Goal: Task Accomplishment & Management: Complete application form

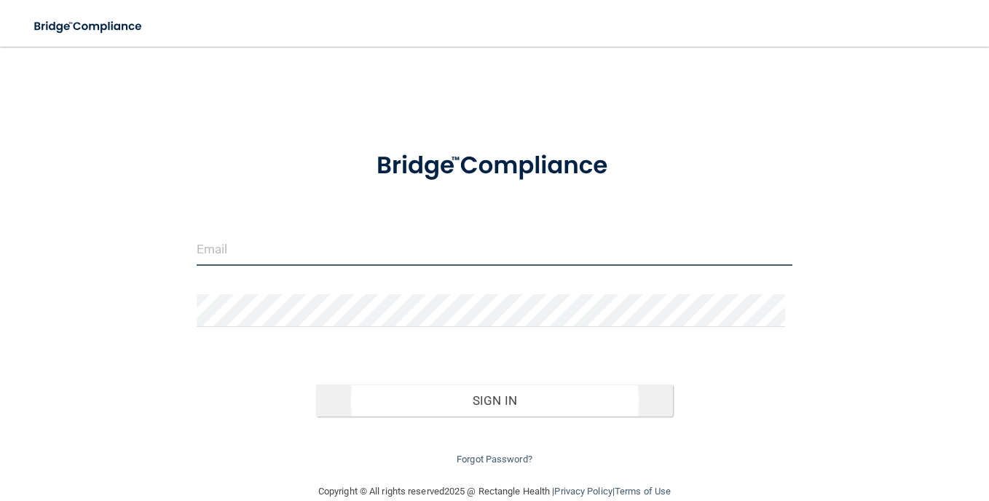
type input "[EMAIL_ADDRESS][DOMAIN_NAME]"
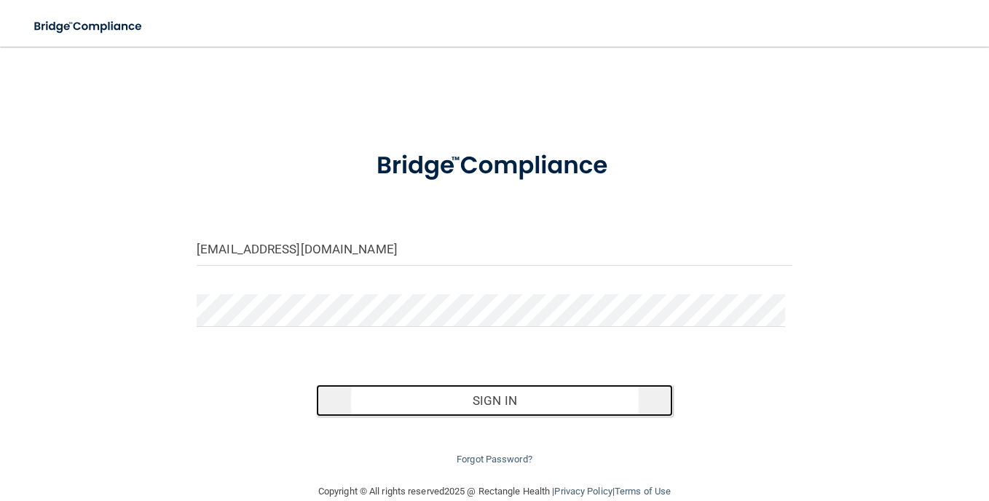
click at [600, 397] on button "Sign In" at bounding box center [495, 401] width 358 height 32
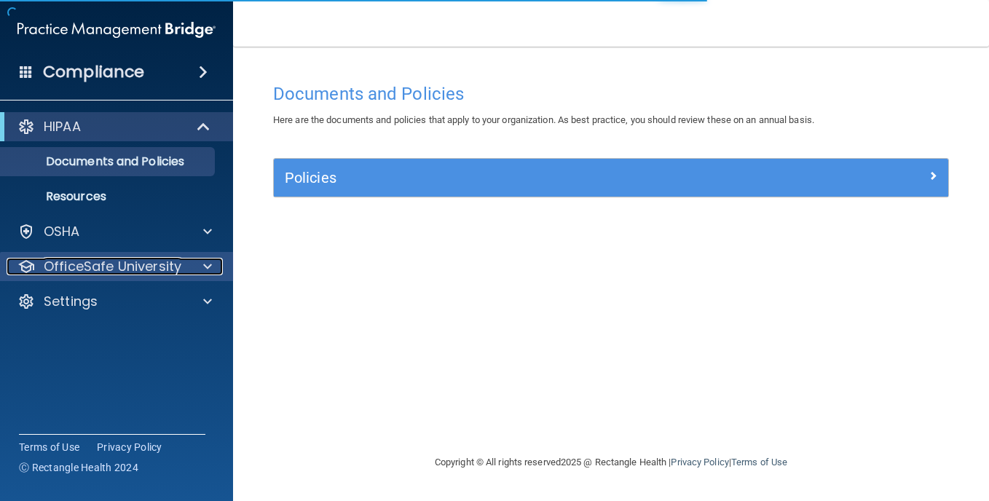
drag, startPoint x: 182, startPoint y: 264, endPoint x: 193, endPoint y: 259, distance: 12.1
click at [184, 262] on div "OfficeSafe University" at bounding box center [97, 266] width 181 height 17
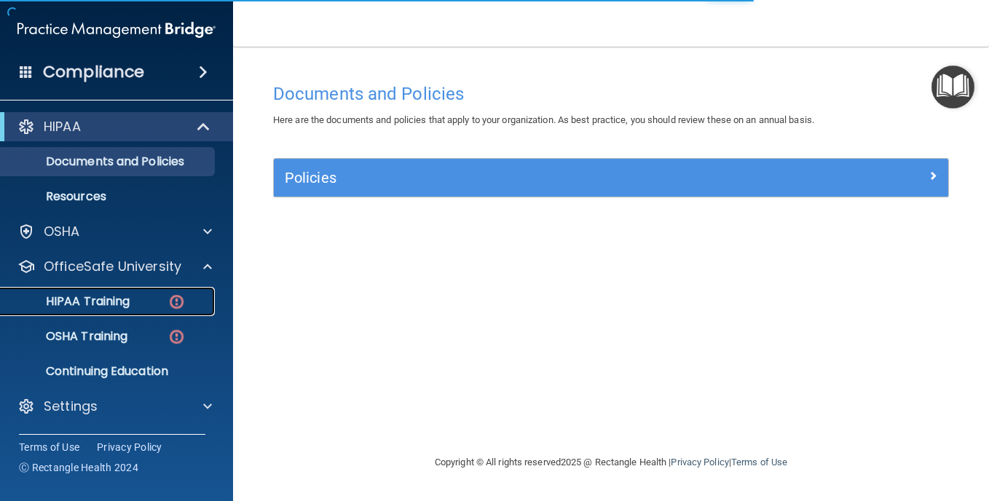
click at [176, 302] on img at bounding box center [177, 302] width 18 height 18
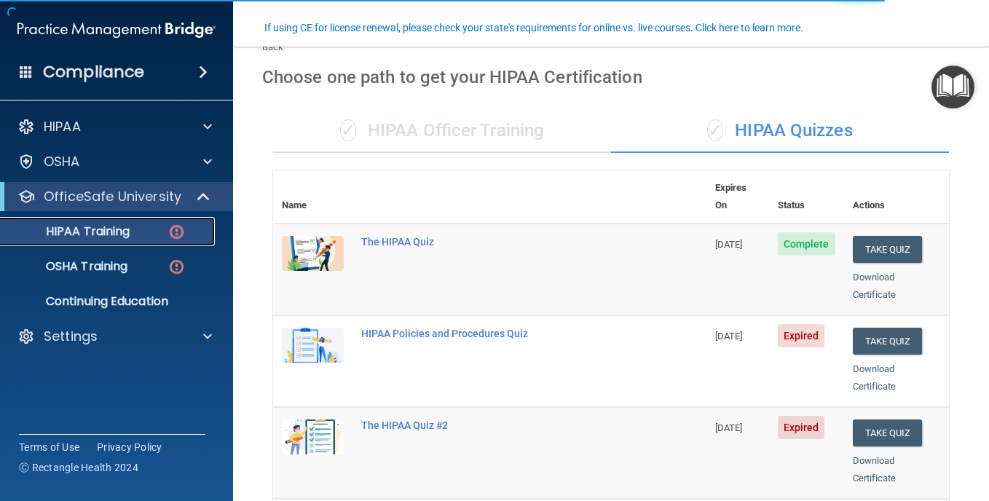
scroll to position [146, 0]
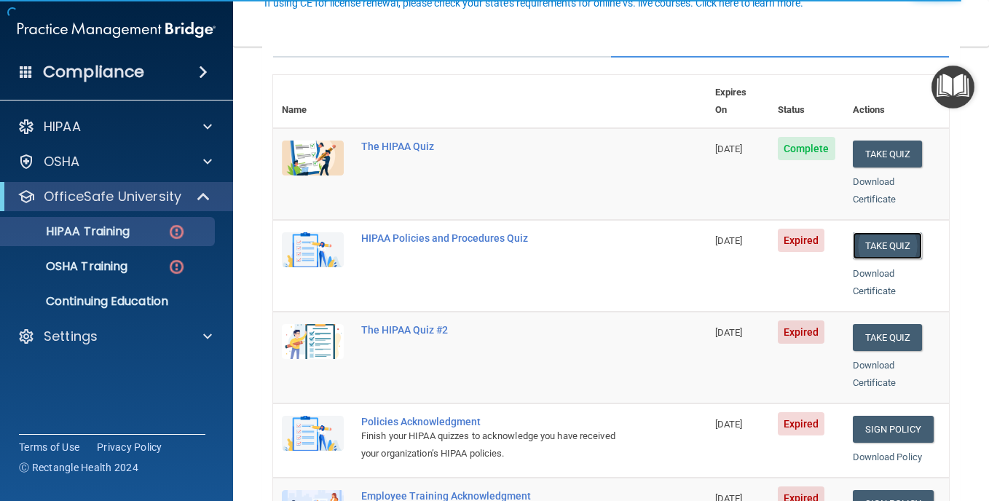
click at [882, 232] on button "Take Quiz" at bounding box center [888, 245] width 70 height 27
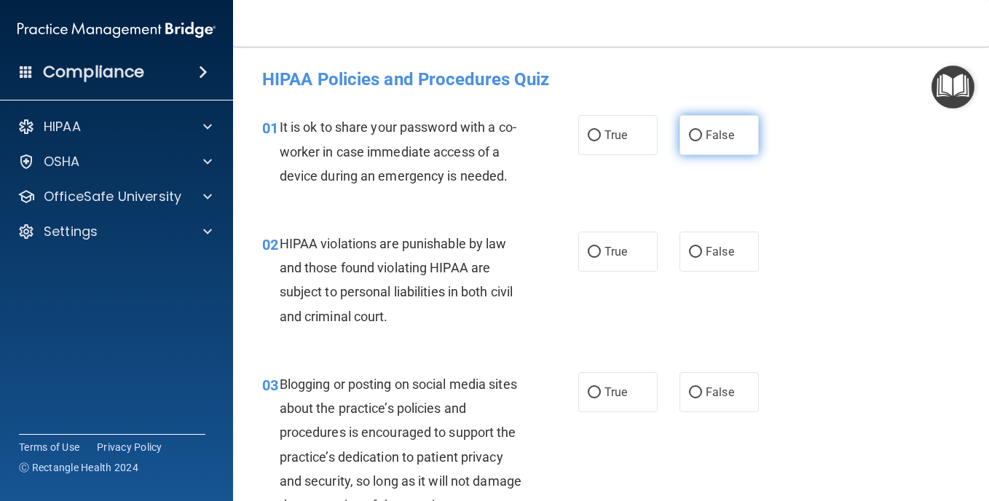
click at [699, 143] on label "False" at bounding box center [719, 135] width 79 height 40
click at [699, 141] on input "False" at bounding box center [695, 135] width 13 height 11
radio input "true"
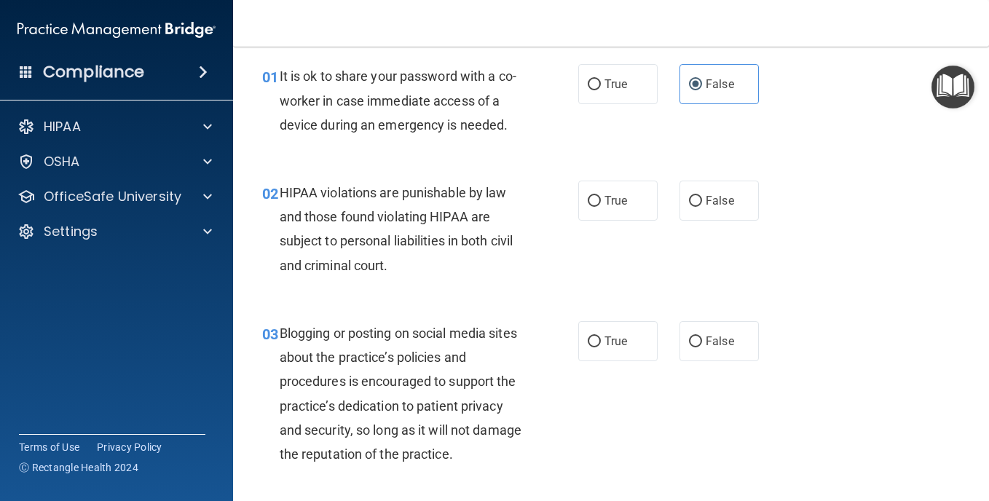
scroll to position [73, 0]
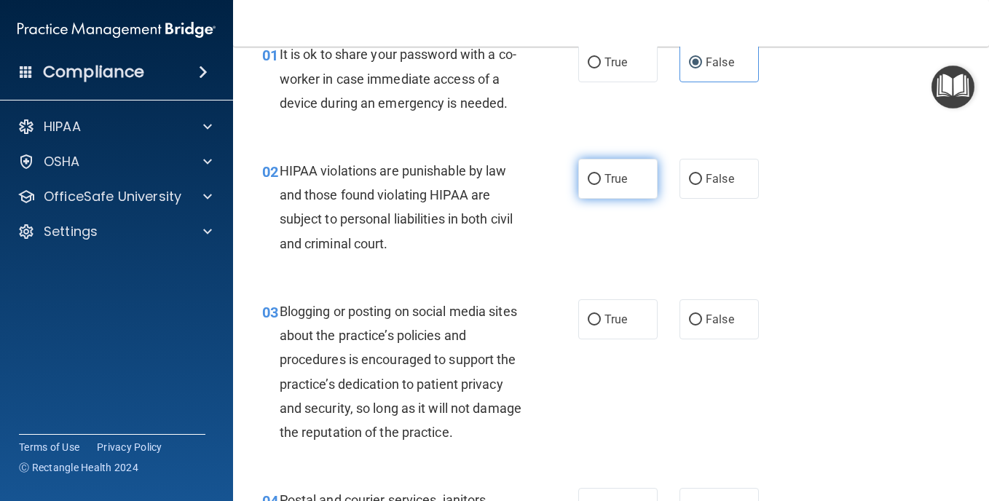
click at [619, 199] on label "True" at bounding box center [618, 179] width 79 height 40
click at [601, 185] on input "True" at bounding box center [594, 179] width 13 height 11
radio input "true"
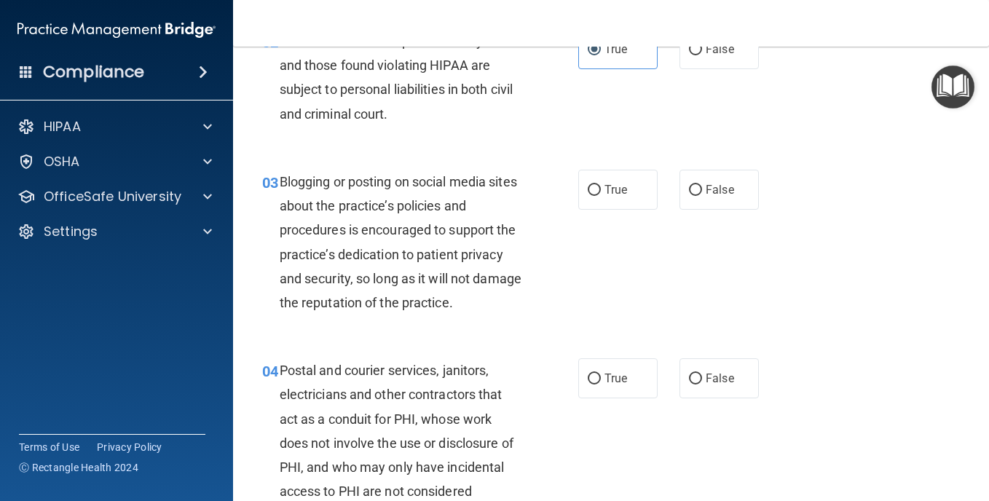
scroll to position [219, 0]
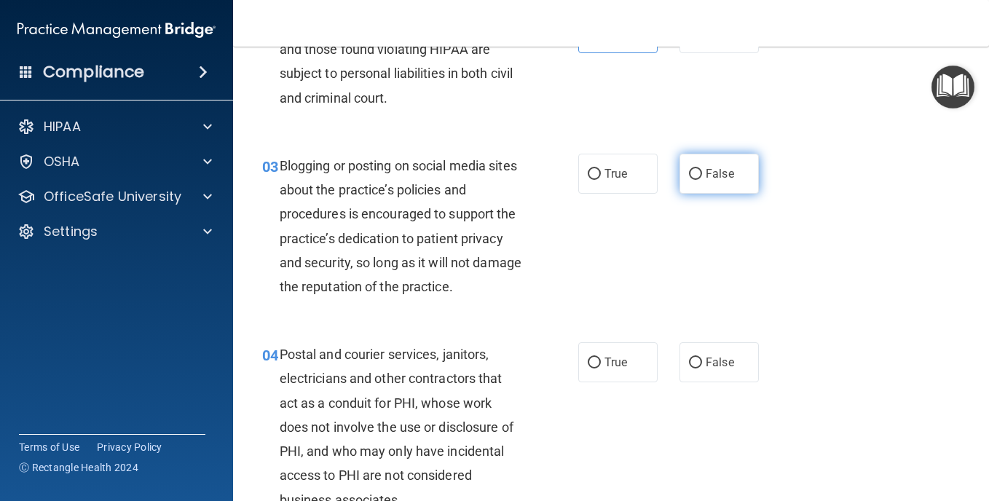
click at [713, 181] on span "False" at bounding box center [720, 174] width 28 height 14
click at [702, 180] on input "False" at bounding box center [695, 174] width 13 height 11
radio input "true"
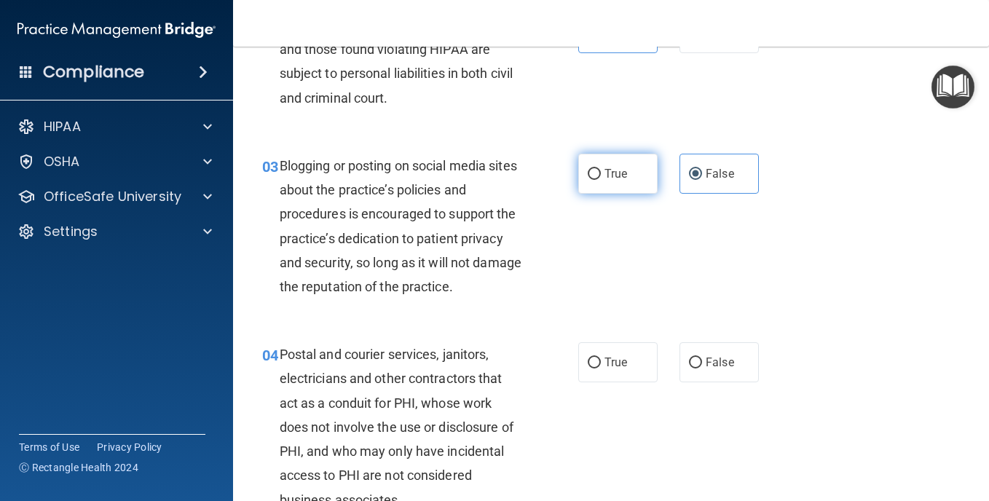
click at [624, 194] on label "True" at bounding box center [618, 174] width 79 height 40
click at [601, 180] on input "True" at bounding box center [594, 174] width 13 height 11
radio input "true"
radio input "false"
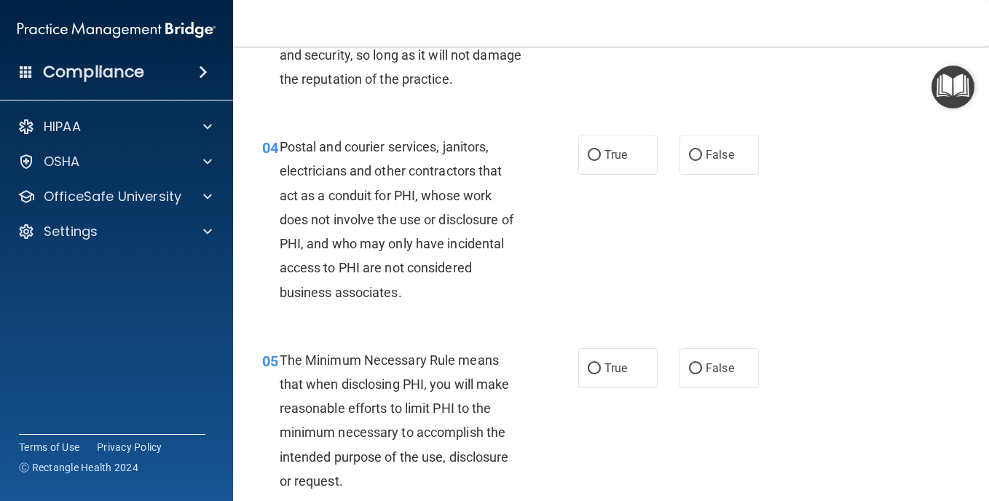
scroll to position [437, 0]
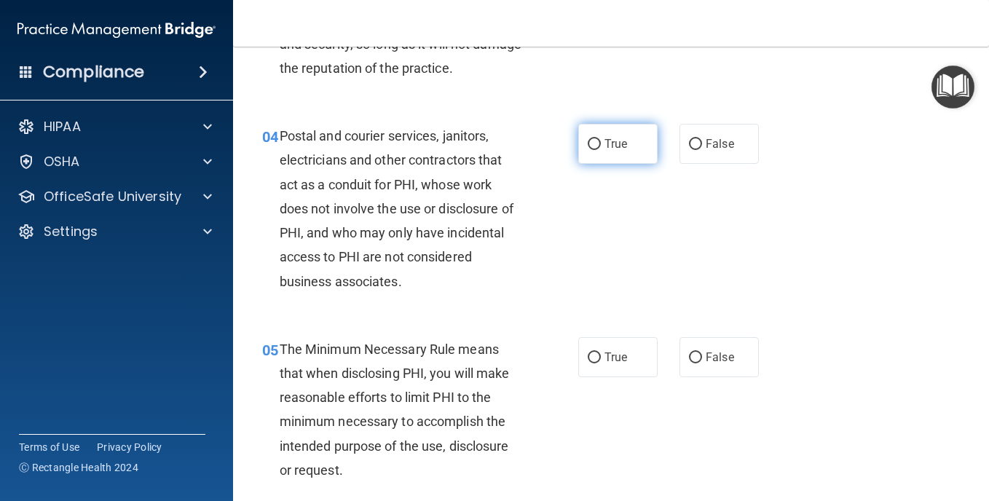
click at [614, 151] on span "True" at bounding box center [616, 144] width 23 height 14
click at [601, 150] on input "True" at bounding box center [594, 144] width 13 height 11
radio input "true"
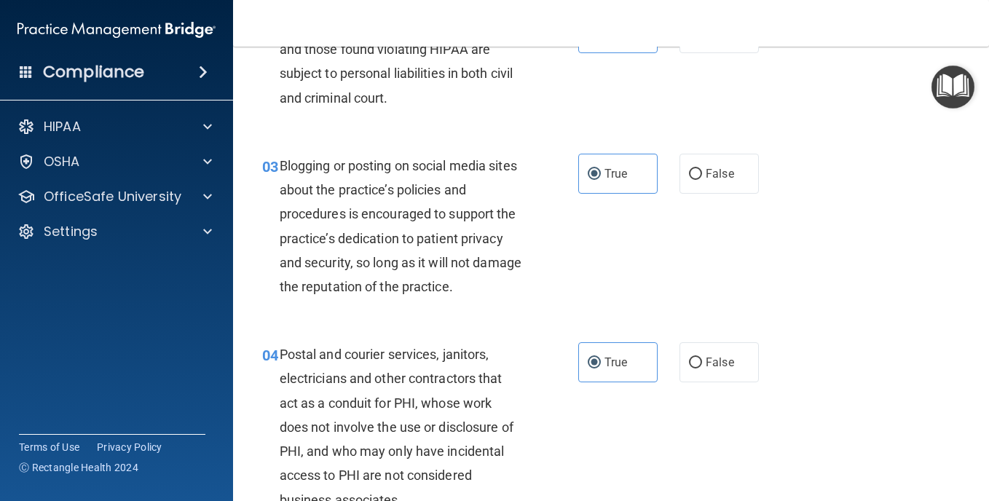
scroll to position [291, 0]
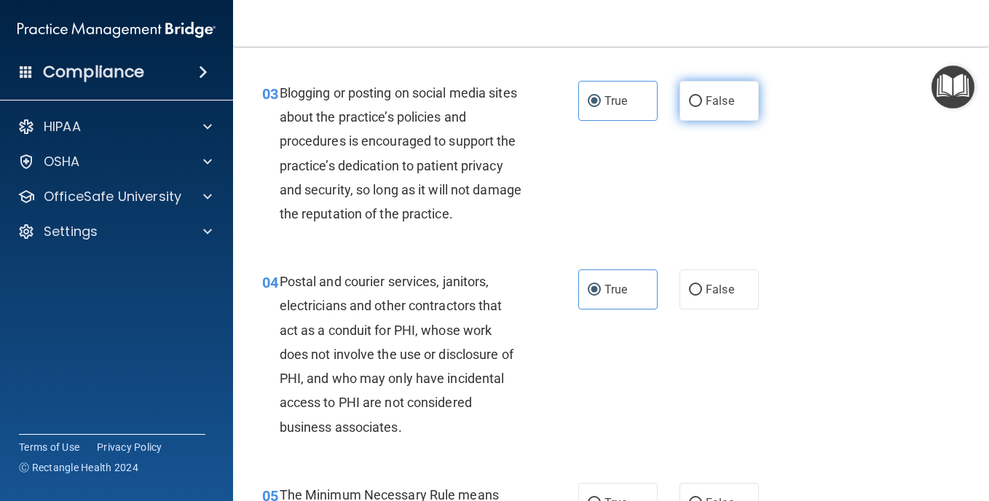
click at [695, 107] on input "False" at bounding box center [695, 101] width 13 height 11
radio input "true"
radio input "false"
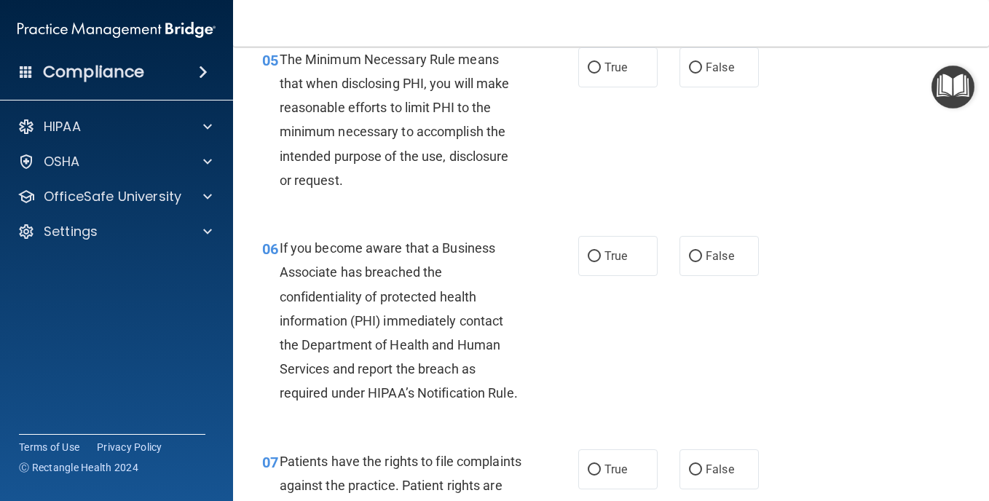
scroll to position [729, 0]
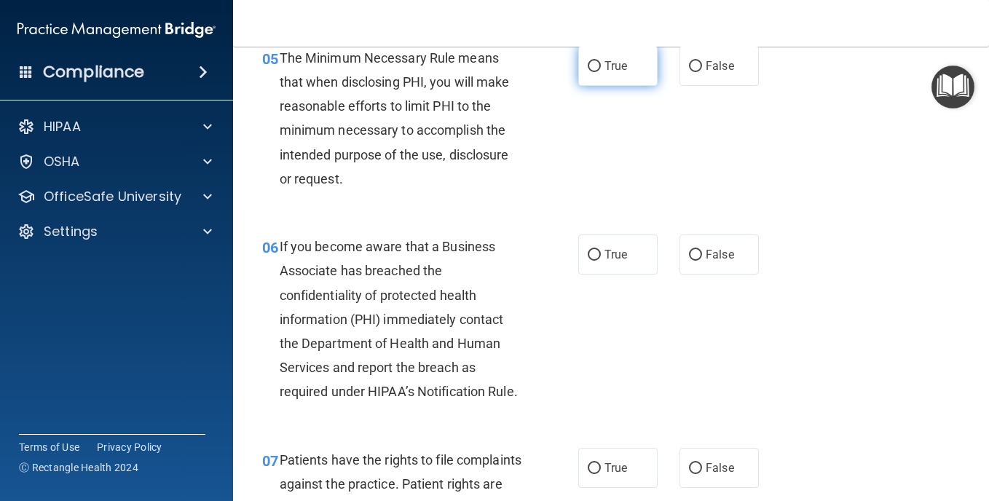
click at [585, 86] on label "True" at bounding box center [618, 66] width 79 height 40
click at [588, 72] on input "True" at bounding box center [594, 66] width 13 height 11
radio input "true"
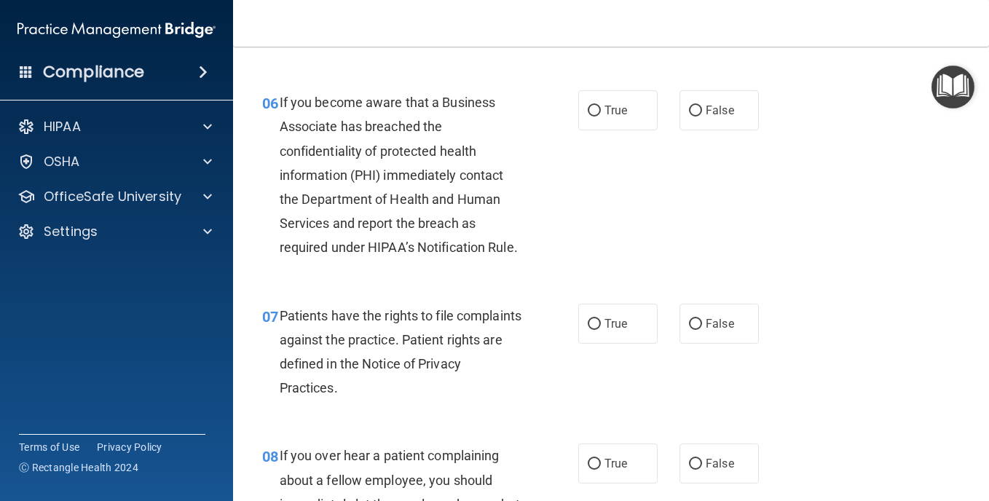
scroll to position [874, 0]
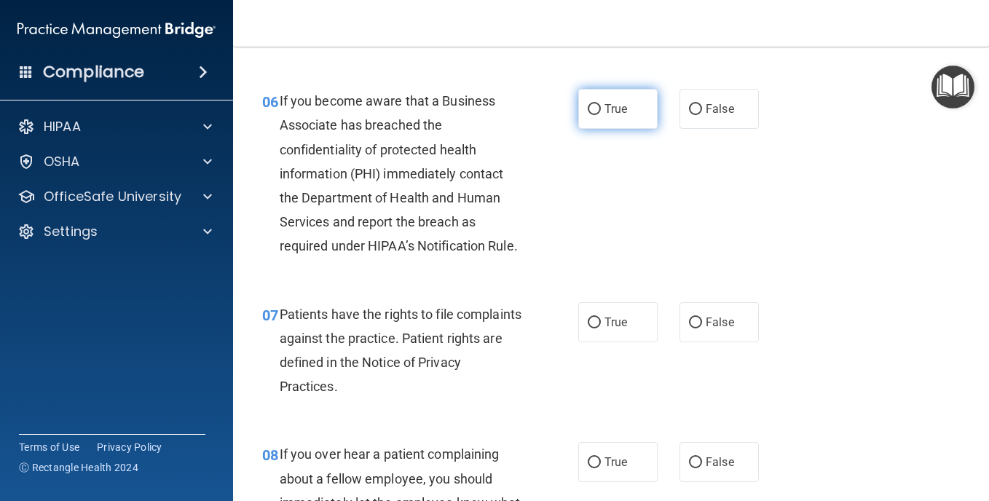
click at [625, 129] on label "True" at bounding box center [618, 109] width 79 height 40
click at [601, 115] on input "True" at bounding box center [594, 109] width 13 height 11
radio input "true"
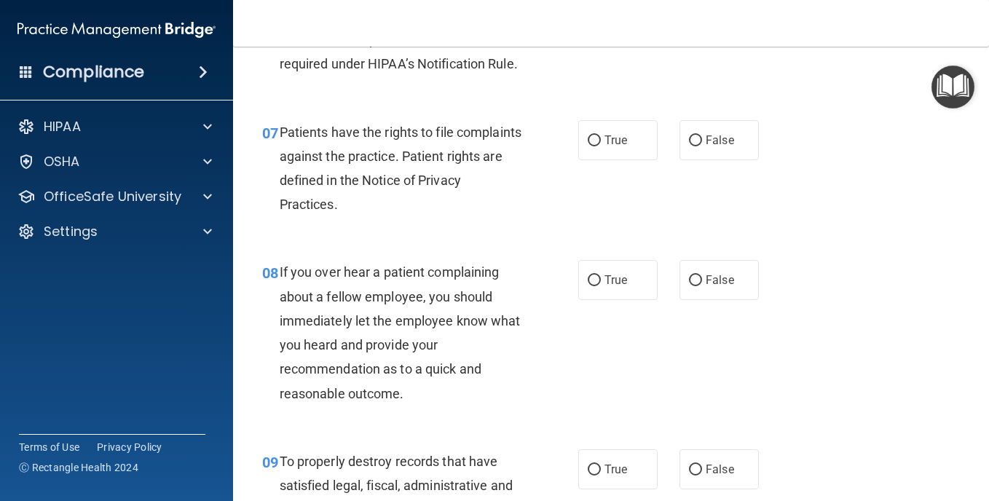
scroll to position [1093, 0]
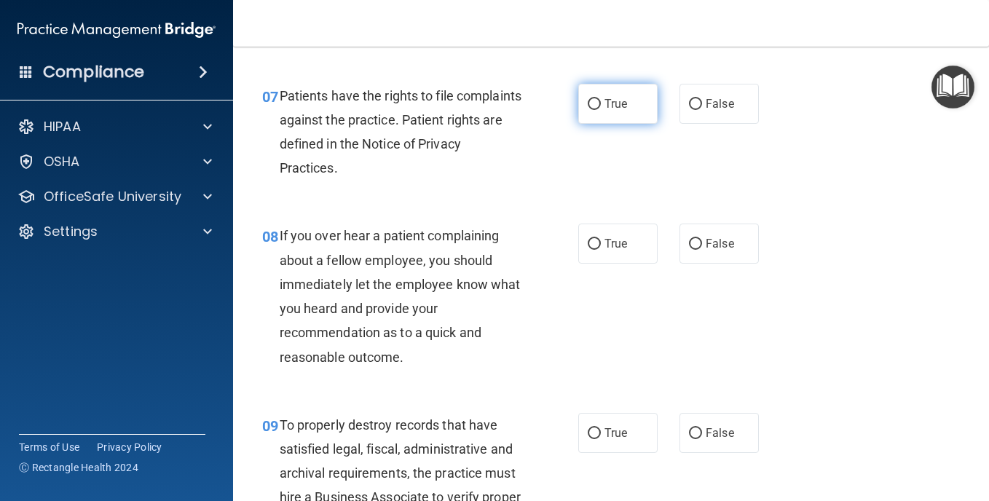
click at [595, 110] on input "True" at bounding box center [594, 104] width 13 height 11
radio input "true"
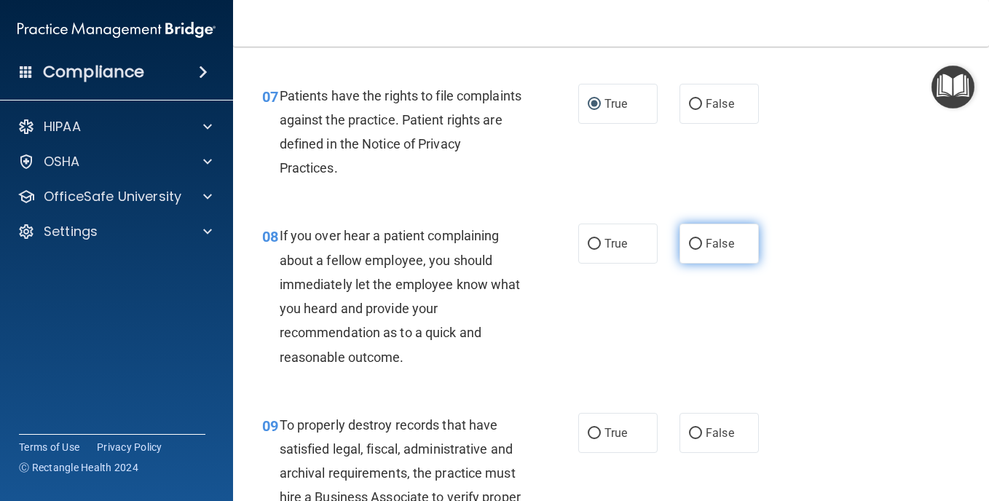
click at [694, 250] on input "False" at bounding box center [695, 244] width 13 height 11
radio input "true"
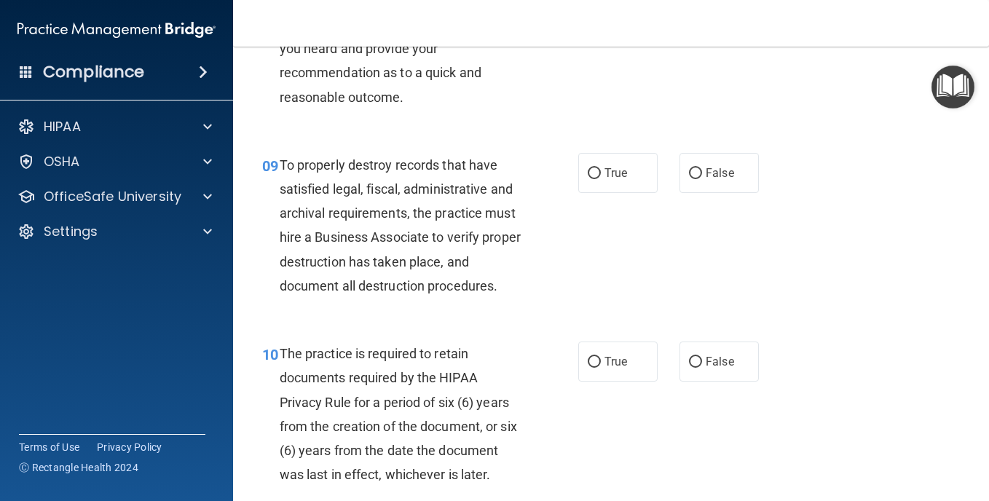
scroll to position [1384, 0]
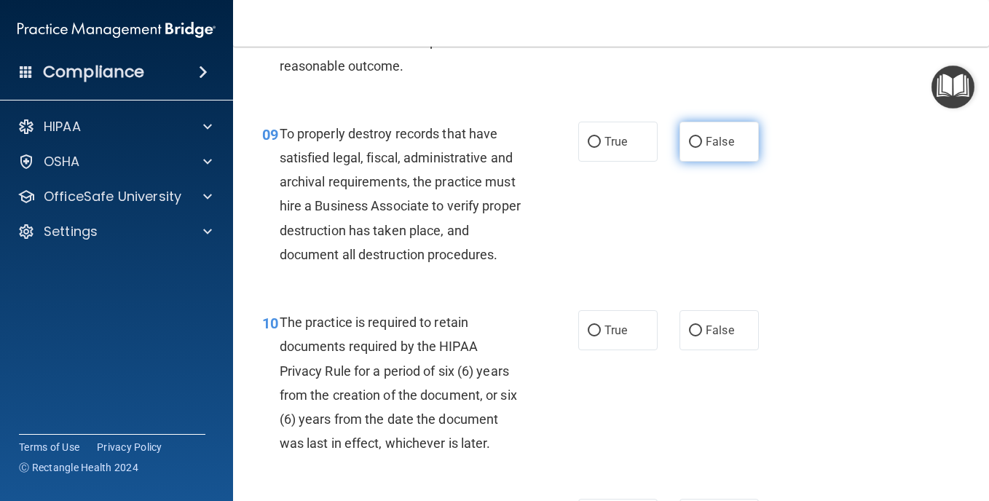
click at [713, 149] on span "False" at bounding box center [720, 142] width 28 height 14
click at [702, 148] on input "False" at bounding box center [695, 142] width 13 height 11
radio input "true"
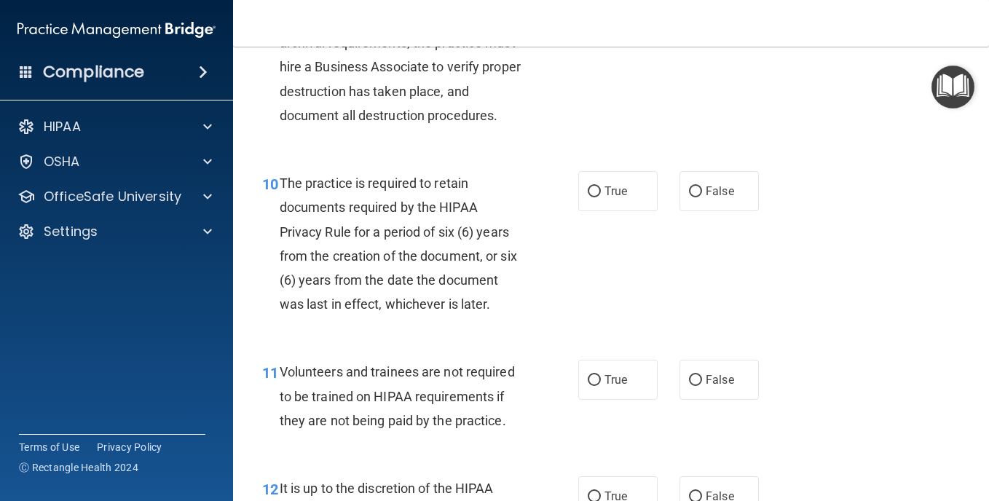
scroll to position [1603, 0]
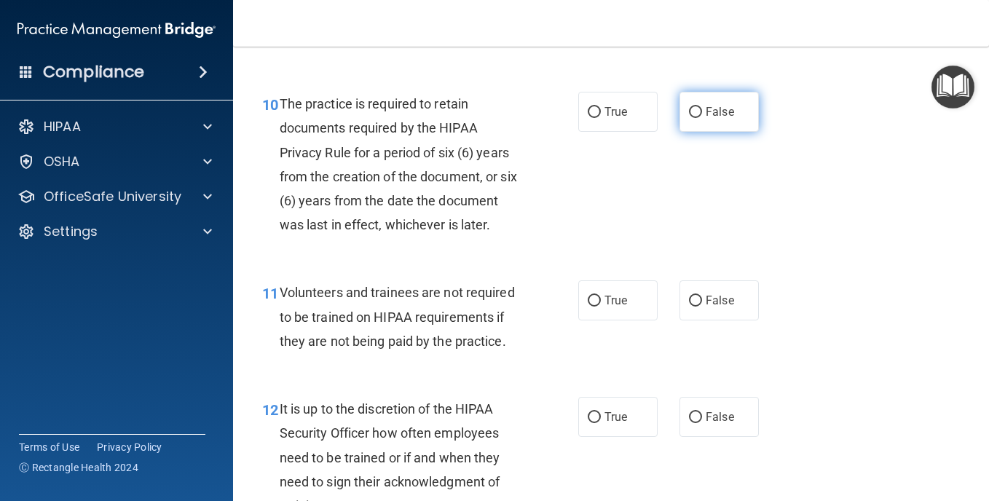
click at [723, 119] on span "False" at bounding box center [720, 112] width 28 height 14
click at [702, 118] on input "False" at bounding box center [695, 112] width 13 height 11
radio input "true"
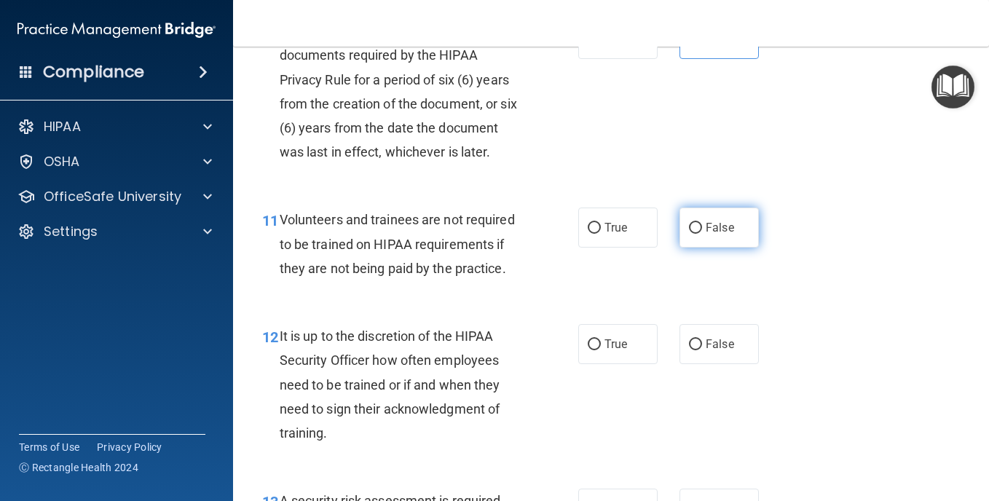
click at [706, 235] on span "False" at bounding box center [720, 228] width 28 height 14
click at [701, 234] on input "False" at bounding box center [695, 228] width 13 height 11
radio input "true"
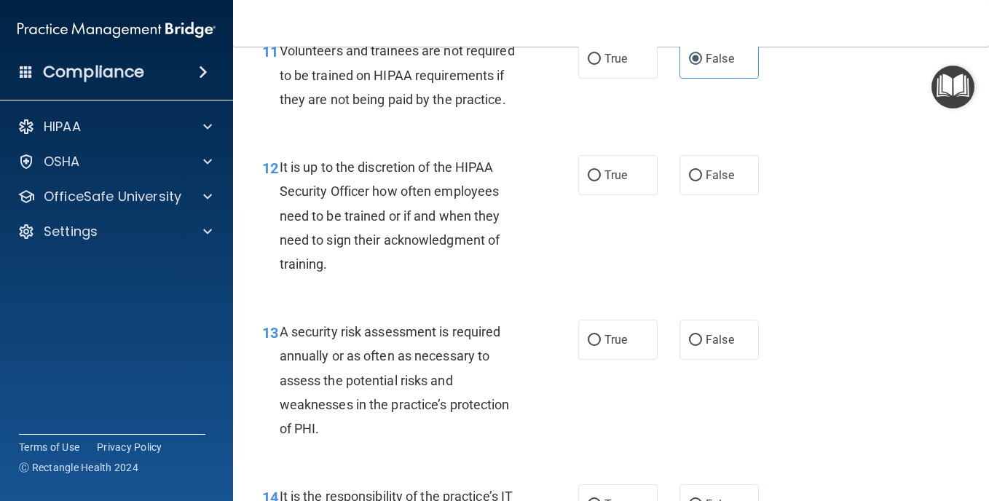
scroll to position [1967, 0]
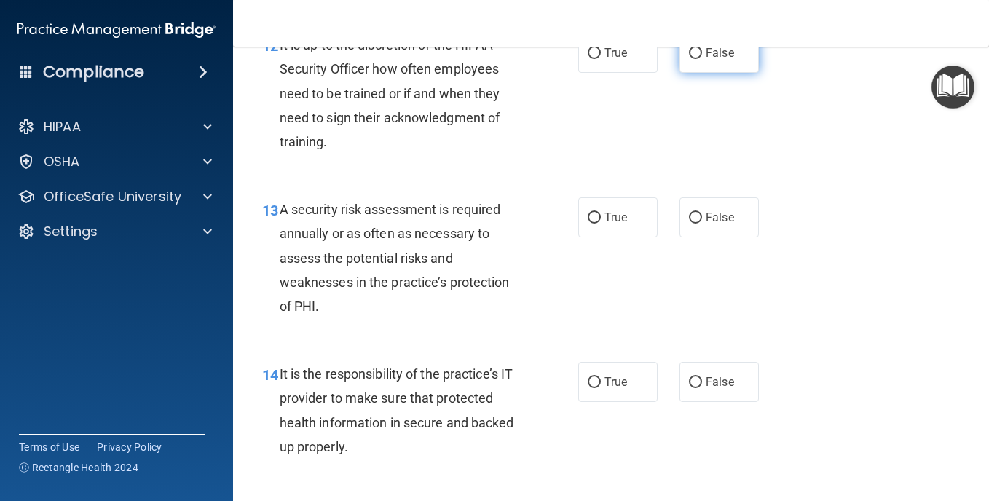
click at [713, 60] on span "False" at bounding box center [720, 53] width 28 height 14
click at [702, 59] on input "False" at bounding box center [695, 53] width 13 height 11
radio input "true"
click at [634, 238] on label "True" at bounding box center [618, 217] width 79 height 40
click at [601, 224] on input "True" at bounding box center [594, 218] width 13 height 11
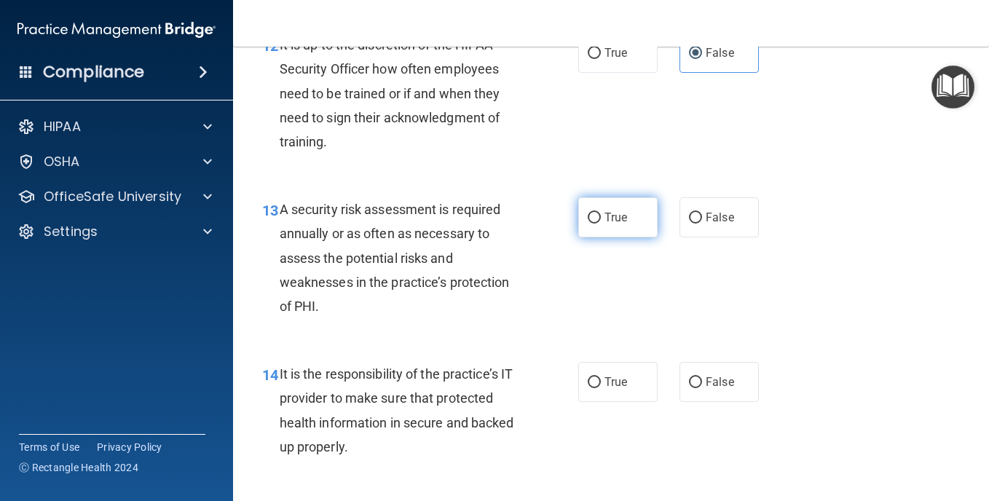
radio input "true"
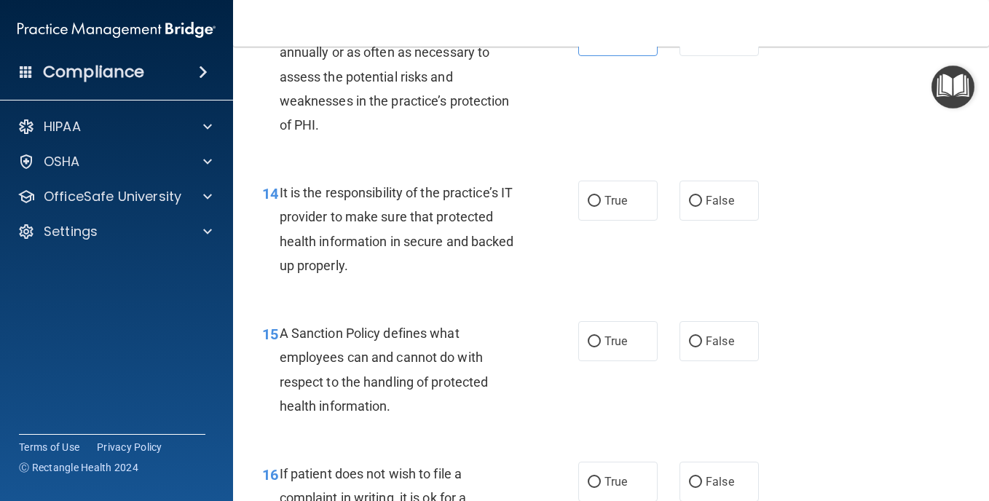
scroll to position [2186, 0]
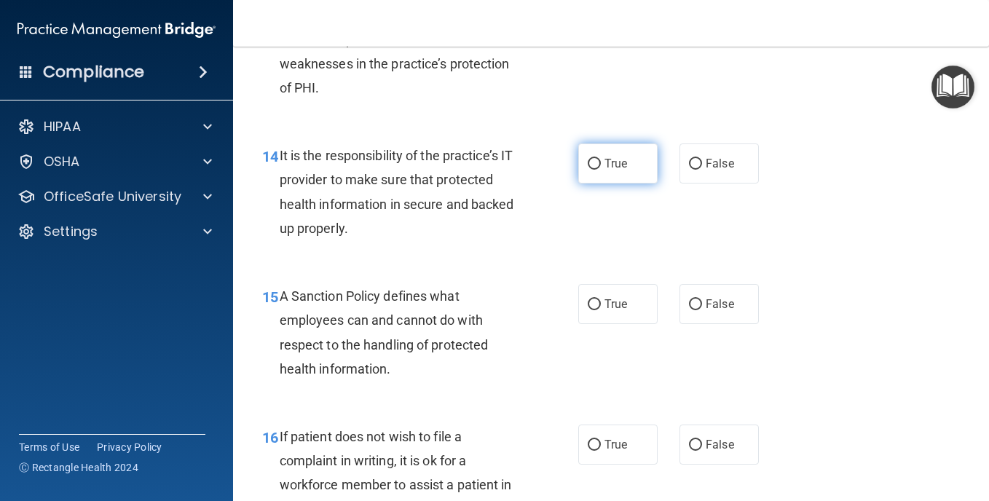
click at [605, 170] on span "True" at bounding box center [616, 164] width 23 height 14
click at [601, 170] on input "True" at bounding box center [594, 164] width 13 height 11
radio input "true"
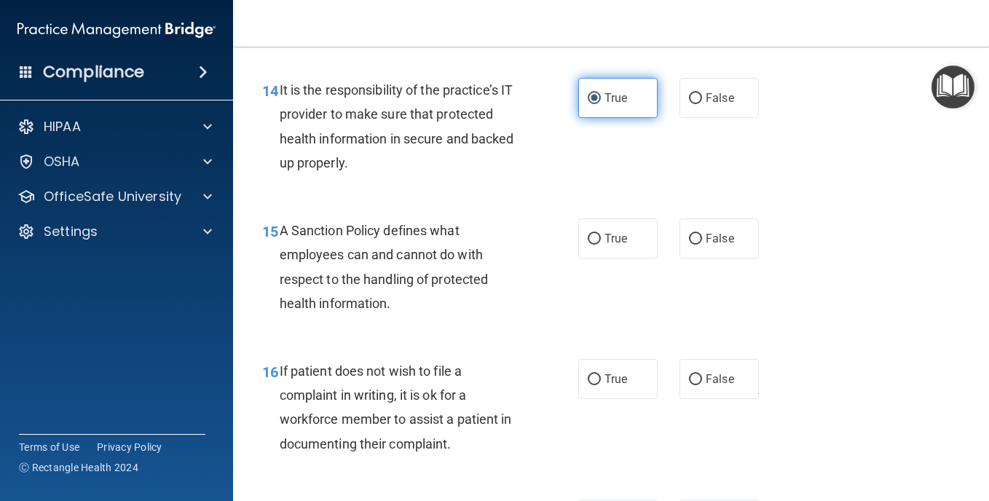
scroll to position [2477, 0]
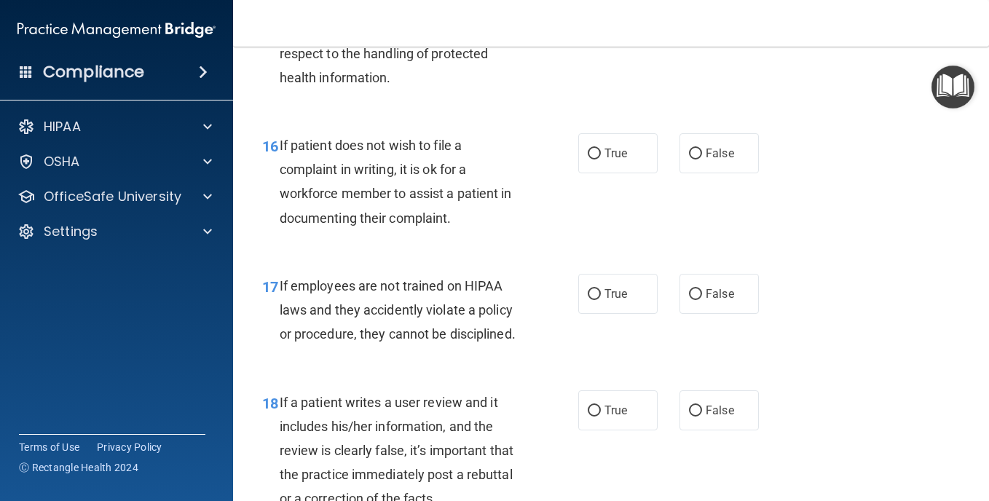
click at [598, 33] on label "True" at bounding box center [618, 13] width 79 height 40
click at [598, 19] on input "True" at bounding box center [594, 13] width 13 height 11
radio input "true"
click at [606, 160] on span "True" at bounding box center [616, 153] width 23 height 14
click at [601, 160] on input "True" at bounding box center [594, 154] width 13 height 11
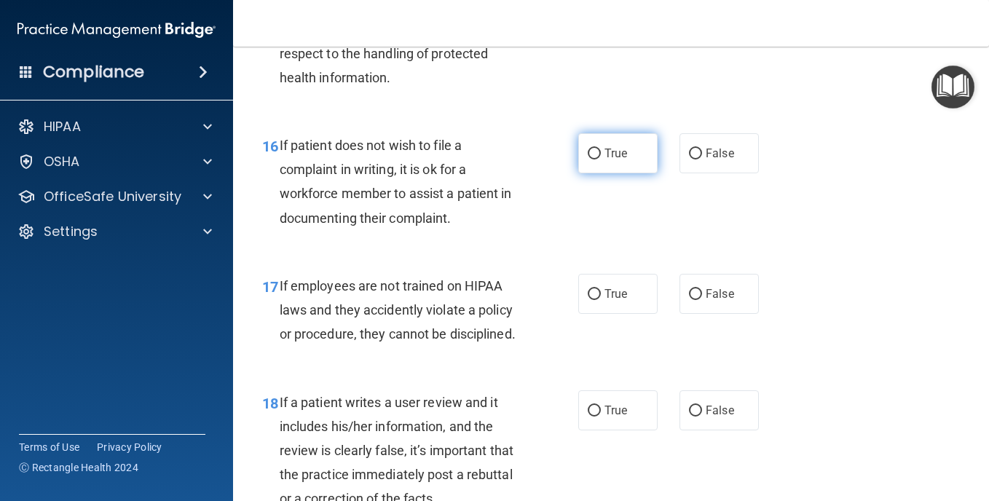
radio input "true"
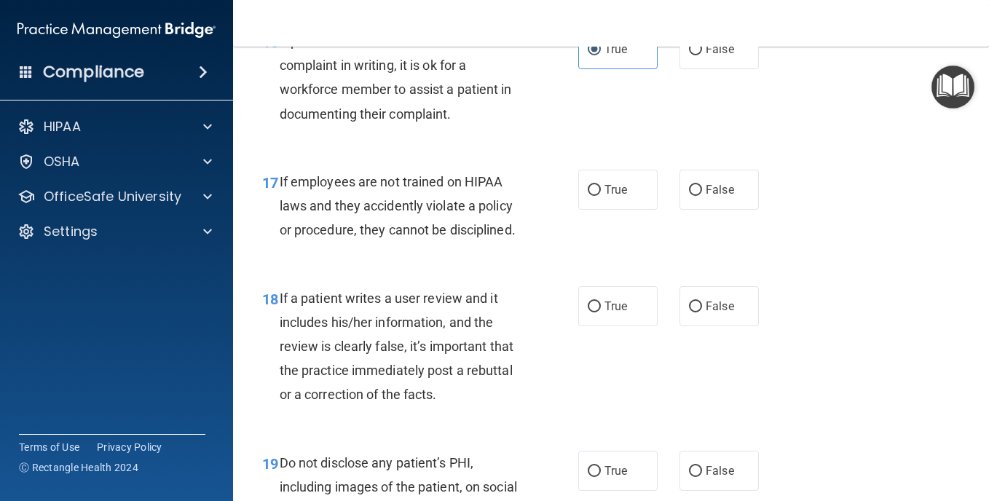
scroll to position [2623, 0]
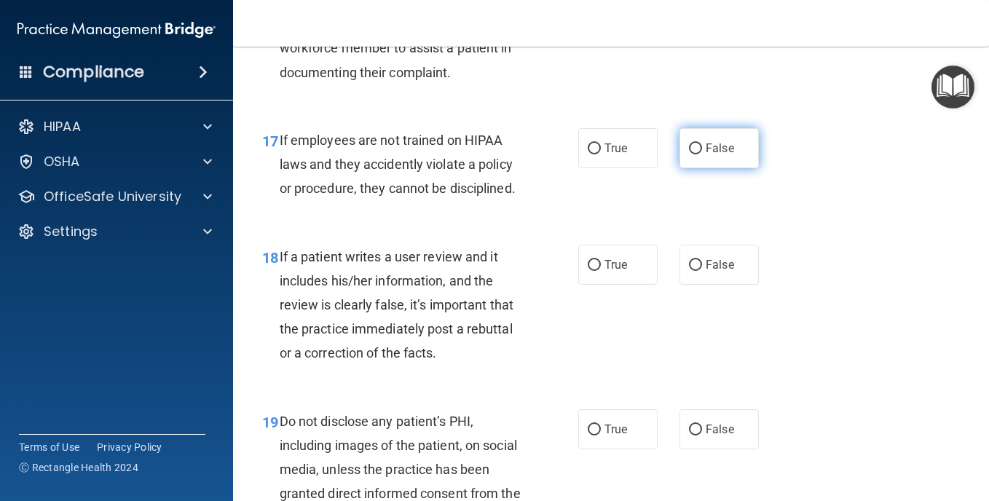
click at [706, 155] on span "False" at bounding box center [720, 148] width 28 height 14
click at [700, 154] on input "False" at bounding box center [695, 149] width 13 height 11
radio input "true"
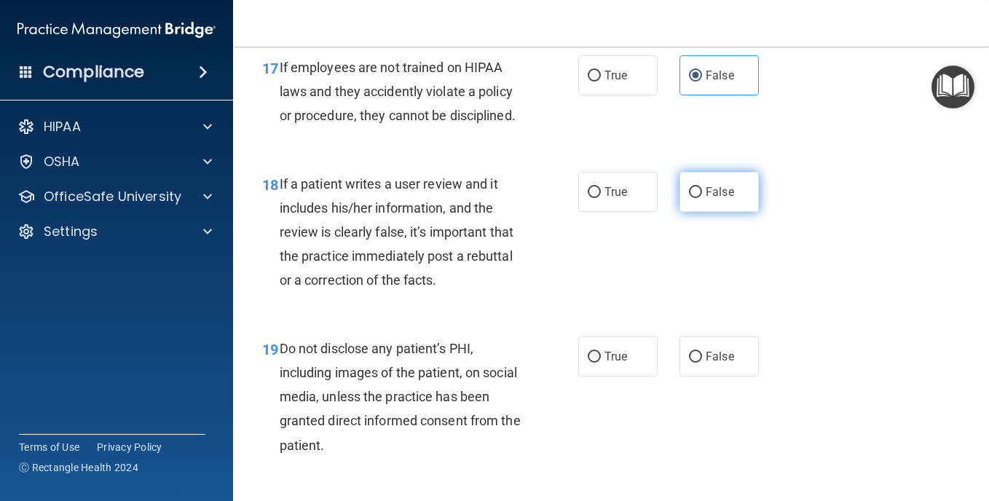
click at [706, 199] on span "False" at bounding box center [720, 192] width 28 height 14
click at [702, 198] on input "False" at bounding box center [695, 192] width 13 height 11
radio input "true"
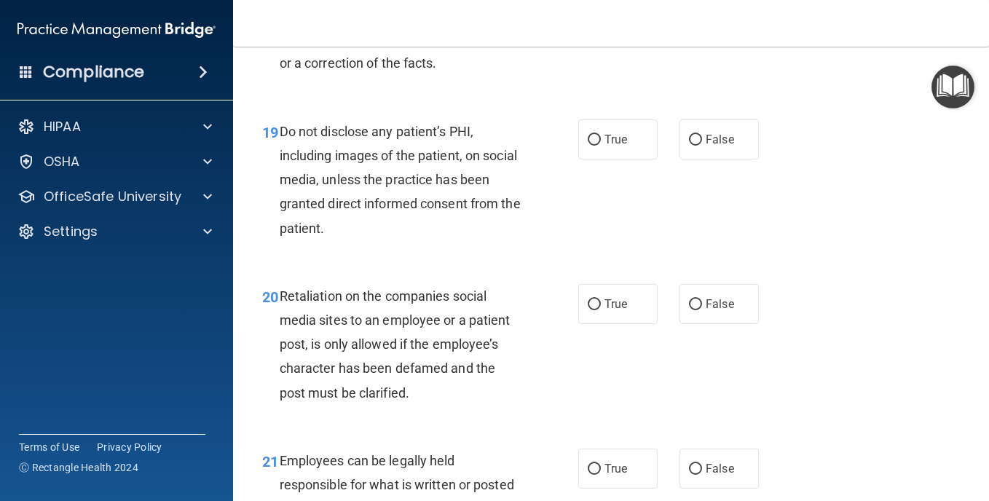
scroll to position [2914, 0]
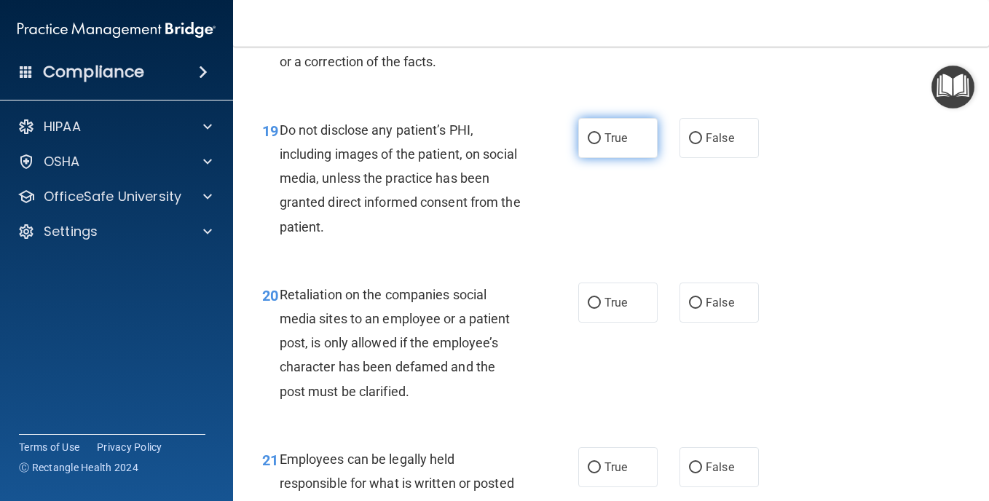
click at [611, 145] on span "True" at bounding box center [616, 138] width 23 height 14
click at [601, 144] on input "True" at bounding box center [594, 138] width 13 height 11
radio input "true"
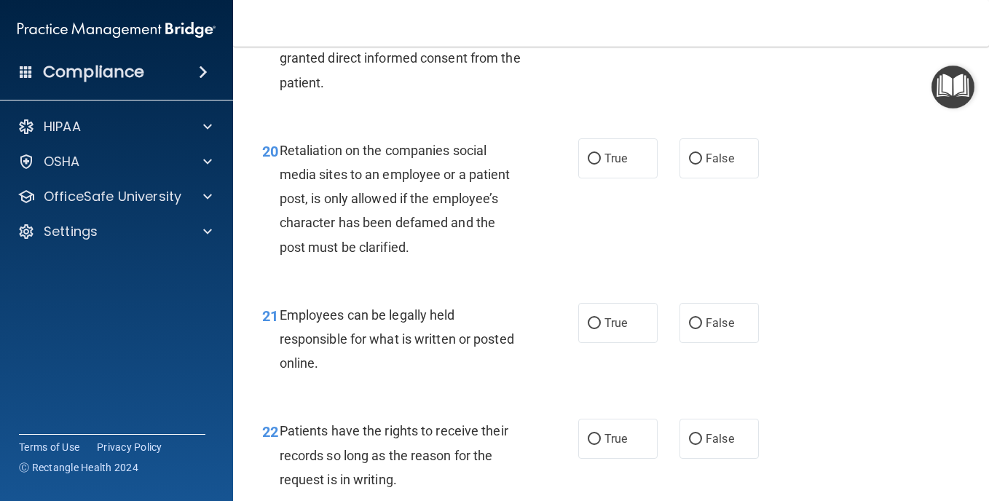
scroll to position [3060, 0]
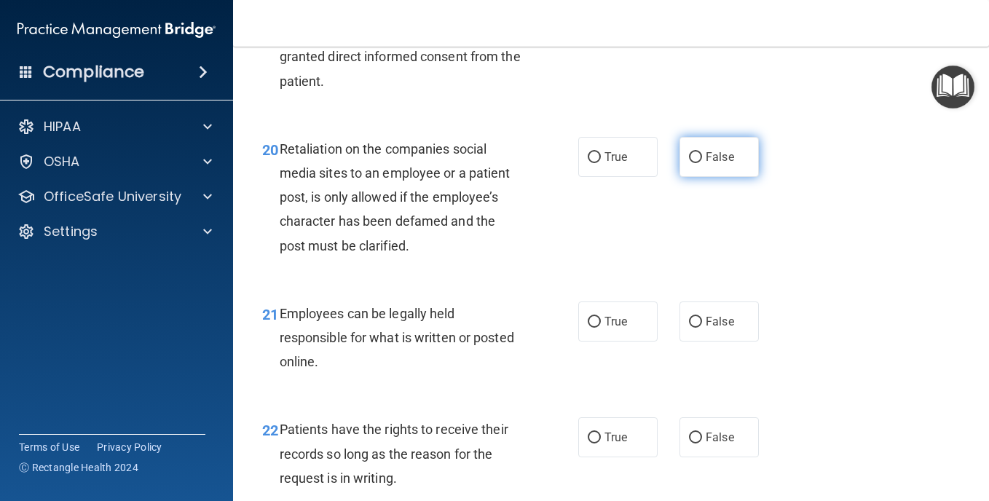
click at [706, 164] on span "False" at bounding box center [720, 157] width 28 height 14
click at [702, 163] on input "False" at bounding box center [695, 157] width 13 height 11
radio input "true"
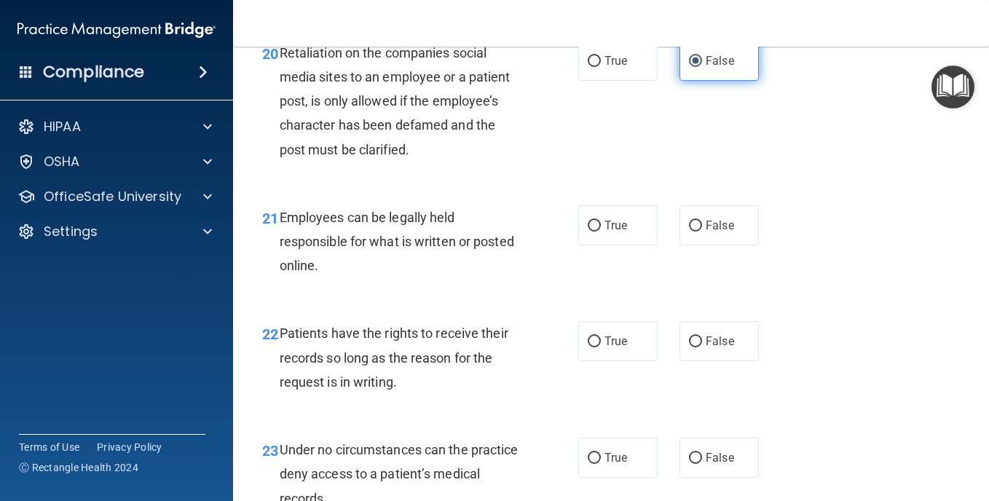
scroll to position [3206, 0]
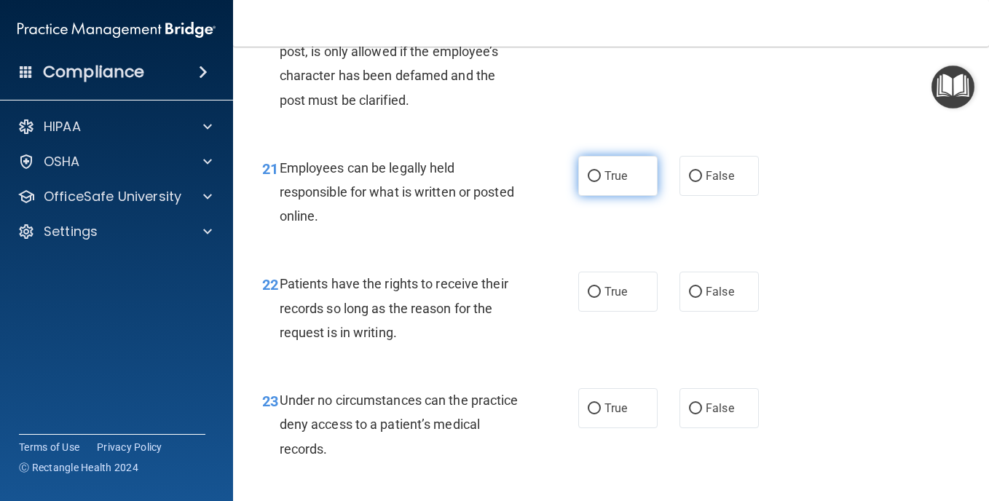
click at [608, 183] on span "True" at bounding box center [616, 176] width 23 height 14
click at [601, 182] on input "True" at bounding box center [594, 176] width 13 height 11
radio input "true"
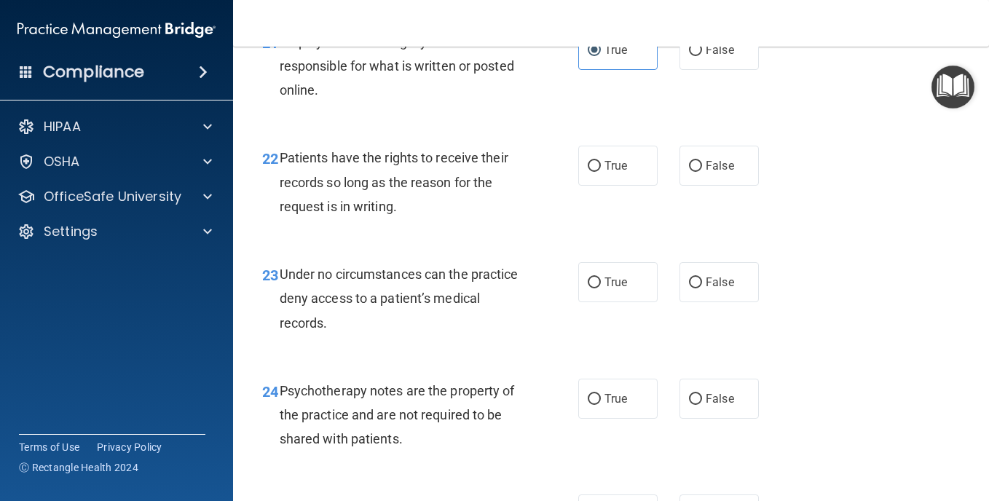
scroll to position [3352, 0]
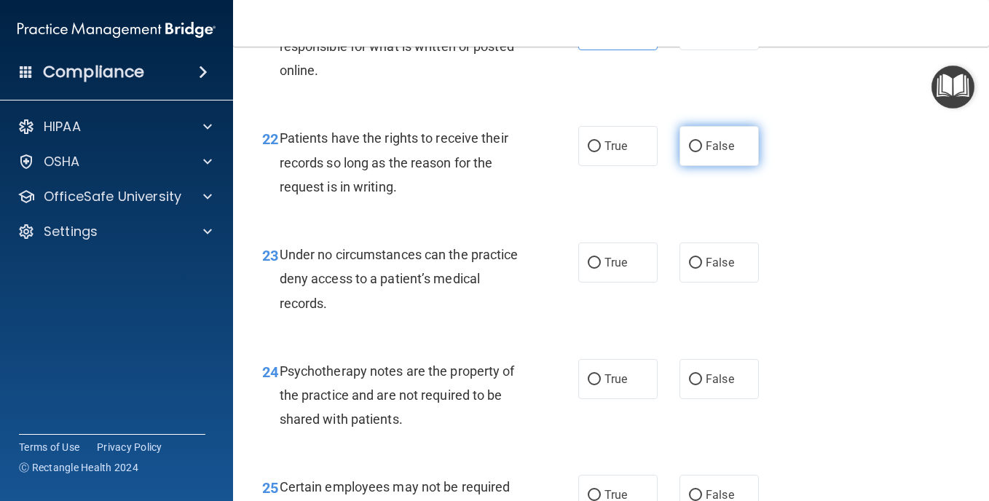
click at [731, 166] on label "False" at bounding box center [719, 146] width 79 height 40
click at [702, 152] on input "False" at bounding box center [695, 146] width 13 height 11
radio input "true"
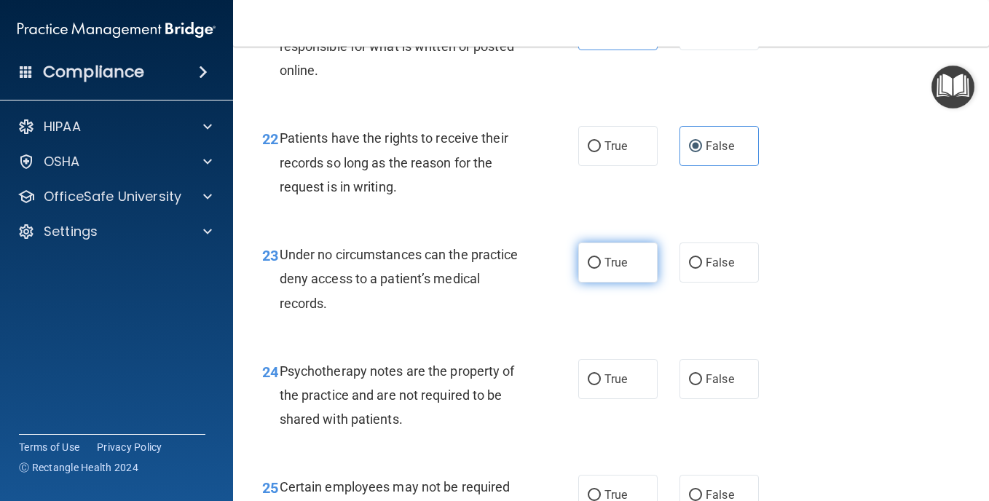
click at [605, 283] on label "True" at bounding box center [618, 263] width 79 height 40
click at [601, 269] on input "True" at bounding box center [594, 263] width 13 height 11
radio input "true"
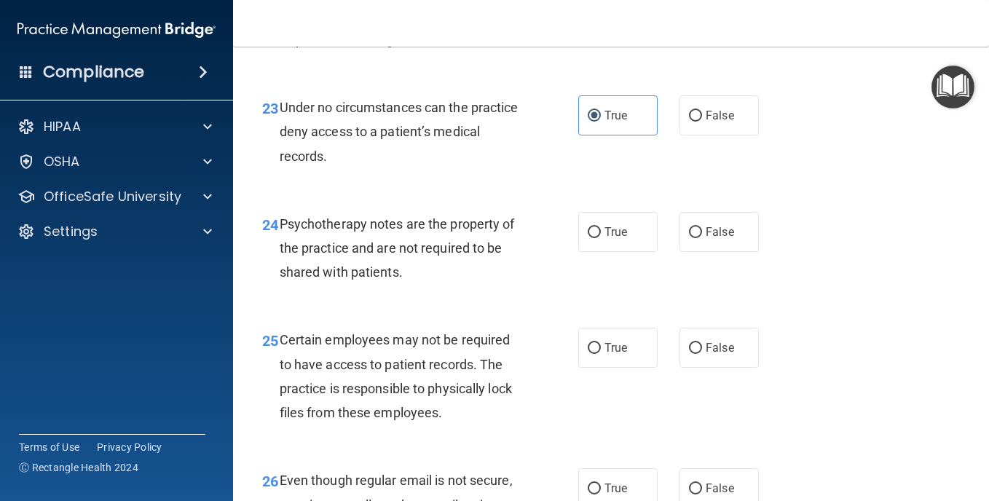
scroll to position [3570, 0]
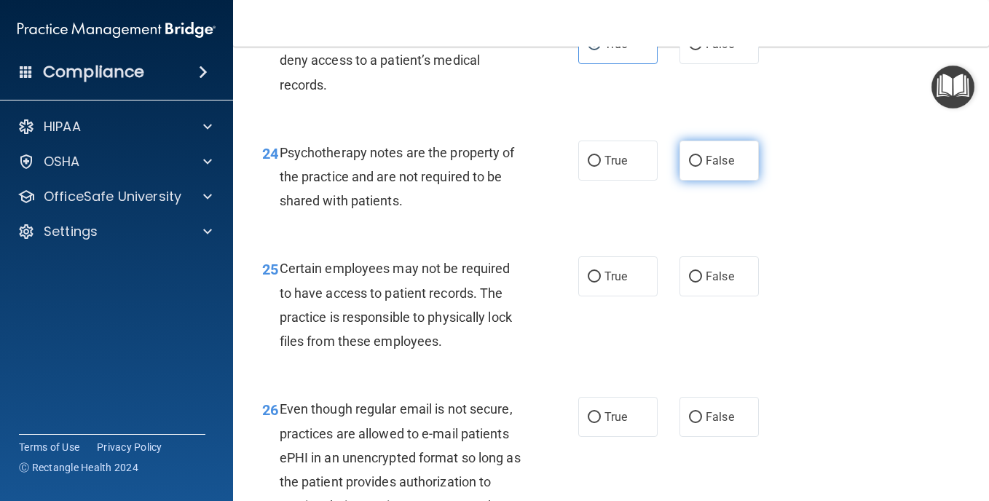
click at [692, 181] on label "False" at bounding box center [719, 161] width 79 height 40
click at [692, 167] on input "False" at bounding box center [695, 161] width 13 height 11
radio input "true"
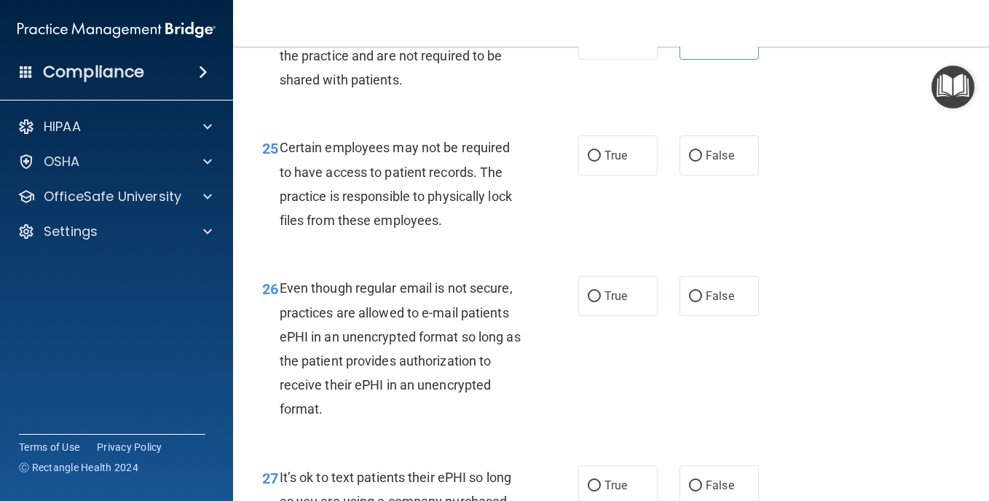
scroll to position [3716, 0]
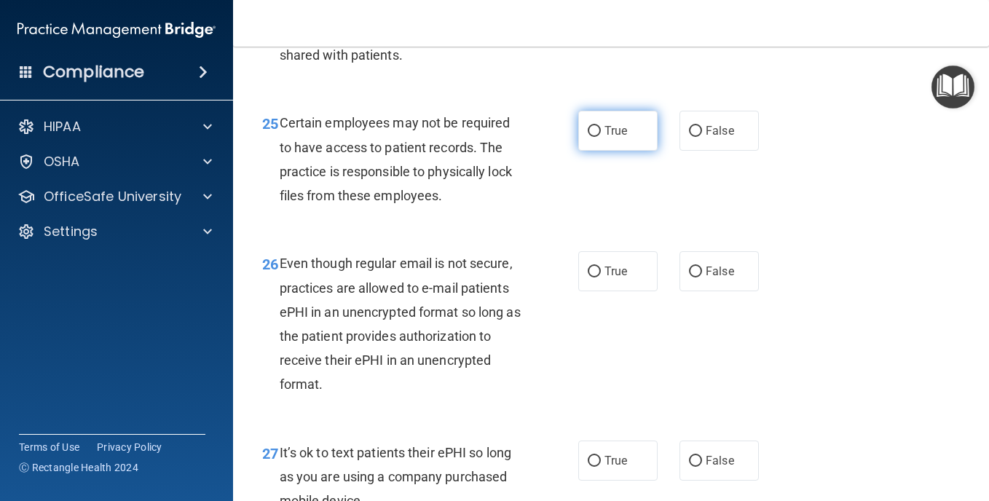
click at [638, 151] on label "True" at bounding box center [618, 131] width 79 height 40
click at [601, 137] on input "True" at bounding box center [594, 131] width 13 height 11
radio input "true"
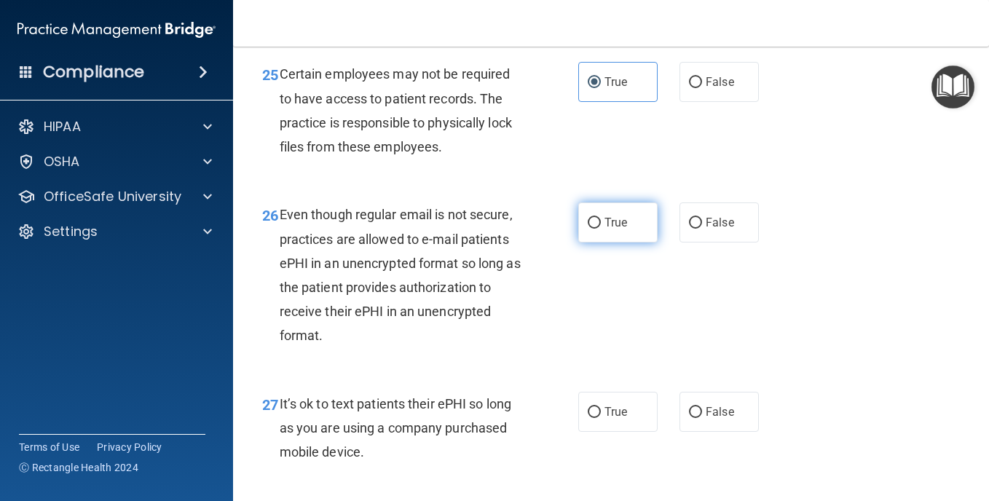
scroll to position [3789, 0]
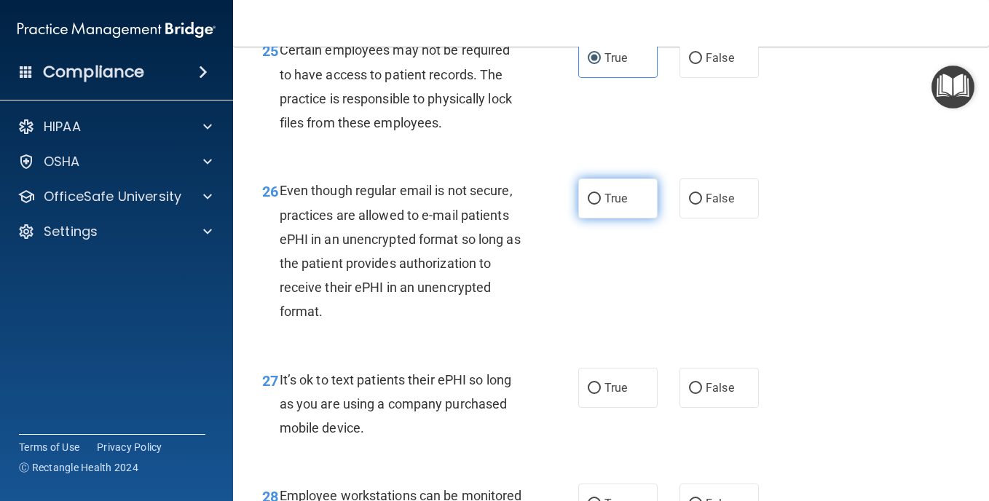
click at [616, 205] on span "True" at bounding box center [616, 199] width 23 height 14
click at [601, 205] on input "True" at bounding box center [594, 199] width 13 height 11
radio input "true"
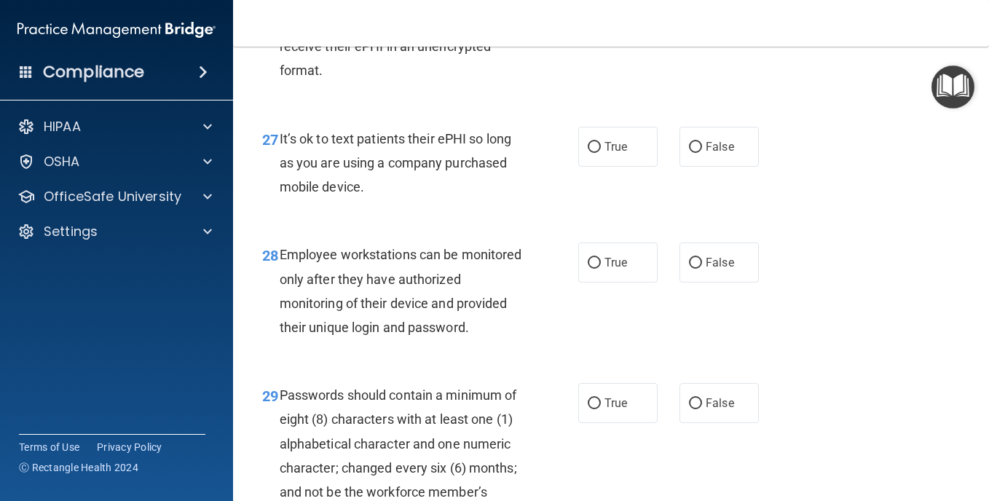
scroll to position [4080, 0]
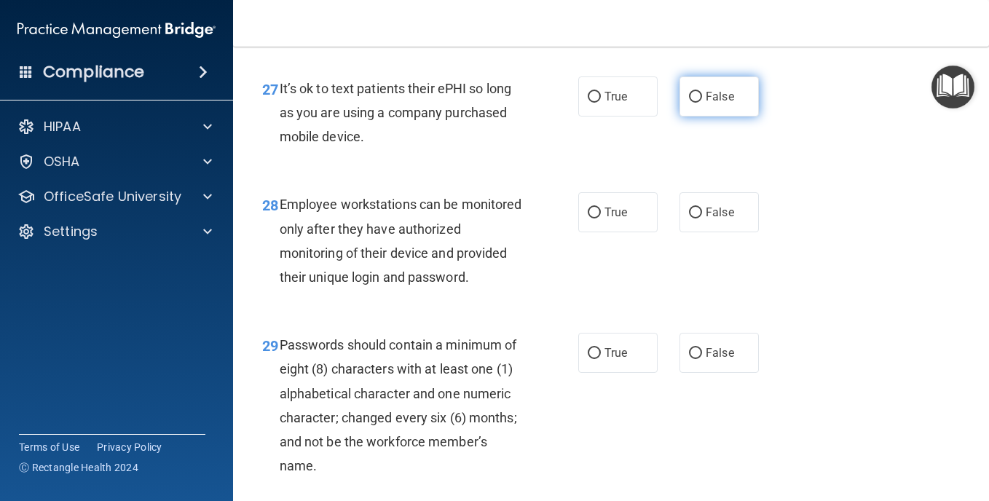
click at [706, 117] on label "False" at bounding box center [719, 97] width 79 height 40
click at [702, 103] on input "False" at bounding box center [695, 97] width 13 height 11
radio input "true"
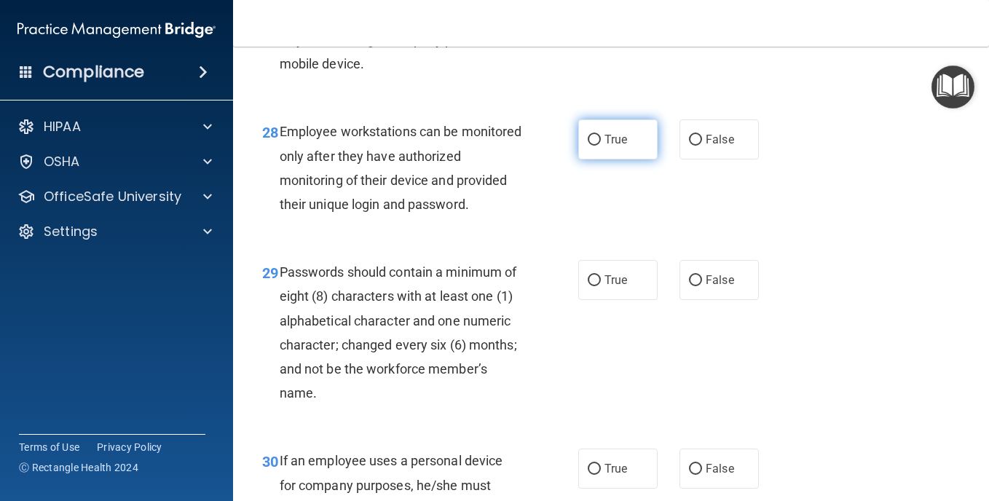
click at [627, 160] on label "True" at bounding box center [618, 139] width 79 height 40
click at [601, 146] on input "True" at bounding box center [594, 140] width 13 height 11
radio input "true"
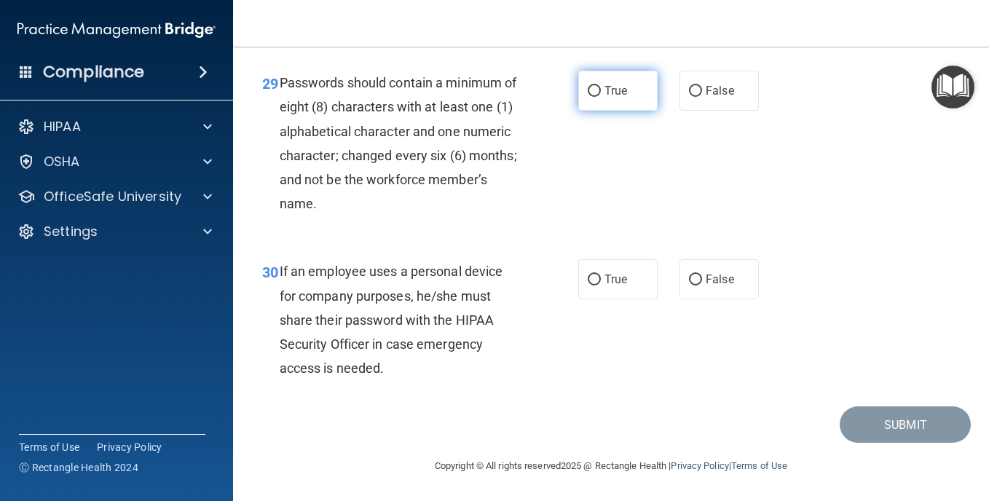
scroll to position [4464, 0]
click at [637, 91] on label "True" at bounding box center [618, 91] width 79 height 40
click at [601, 91] on input "True" at bounding box center [594, 91] width 13 height 11
radio input "true"
click at [718, 277] on span "False" at bounding box center [720, 280] width 28 height 14
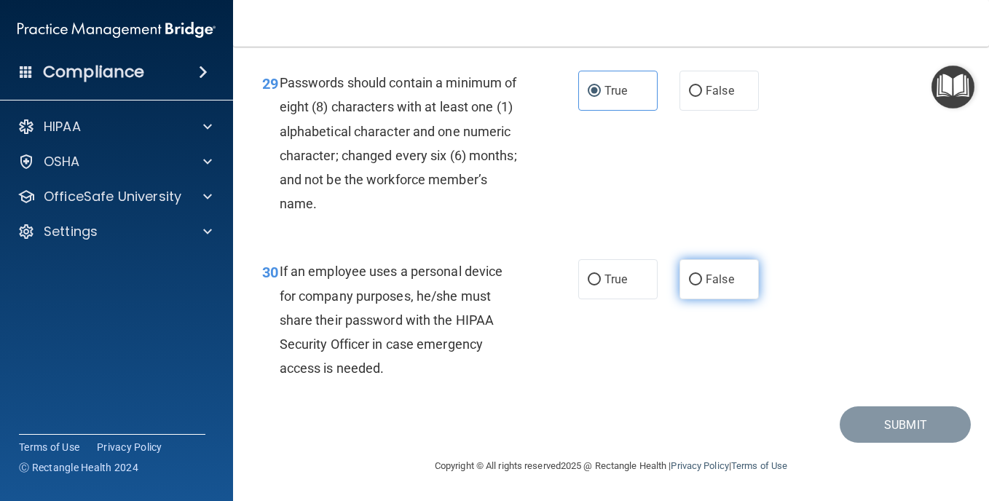
click at [702, 277] on input "False" at bounding box center [695, 280] width 13 height 11
radio input "true"
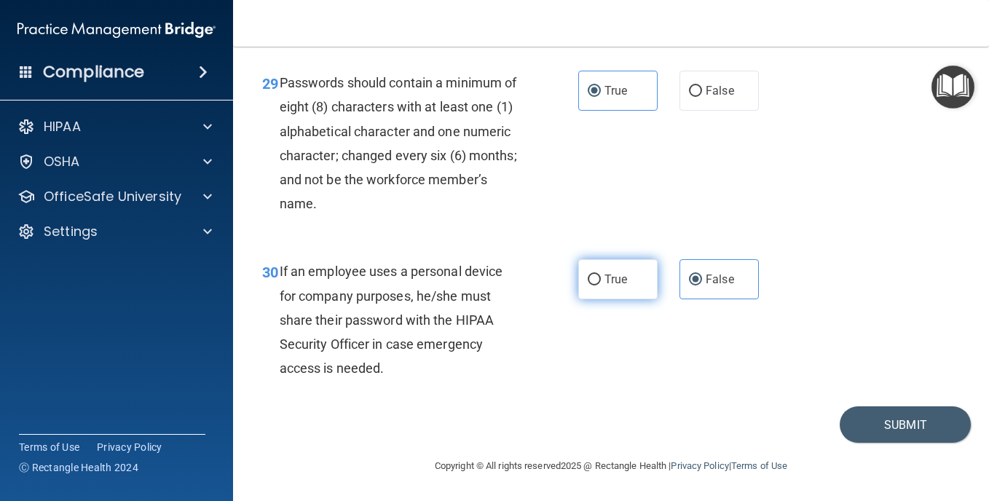
click at [609, 271] on label "True" at bounding box center [618, 279] width 79 height 40
click at [601, 275] on input "True" at bounding box center [594, 280] width 13 height 11
radio input "true"
radio input "false"
click at [863, 431] on button "Submit" at bounding box center [905, 425] width 131 height 37
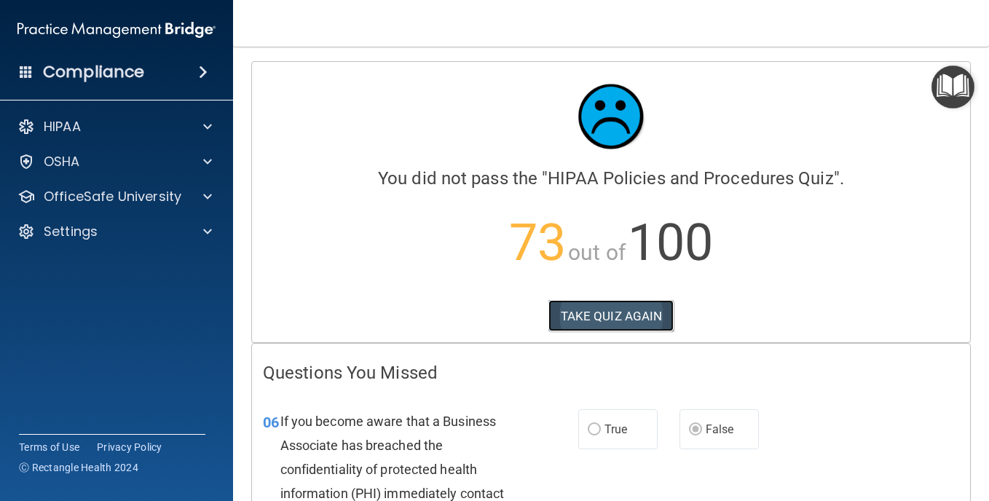
click at [571, 321] on button "TAKE QUIZ AGAIN" at bounding box center [612, 316] width 126 height 32
